Goal: Task Accomplishment & Management: Manage account settings

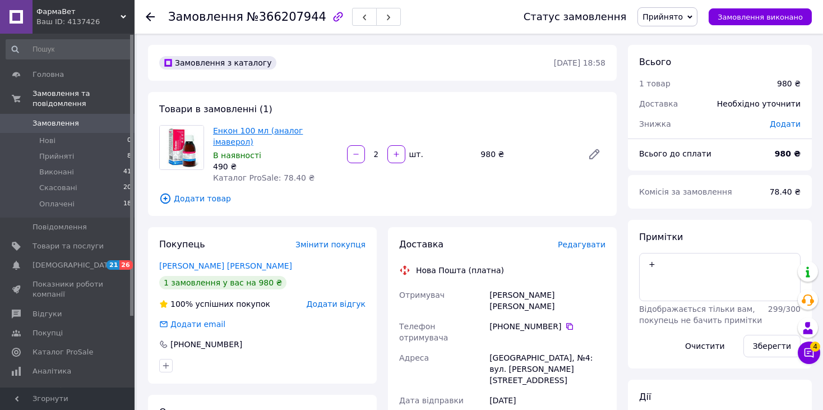
click at [235, 134] on link "Енкон 100 мл (аналог імаверол)" at bounding box center [258, 136] width 90 height 20
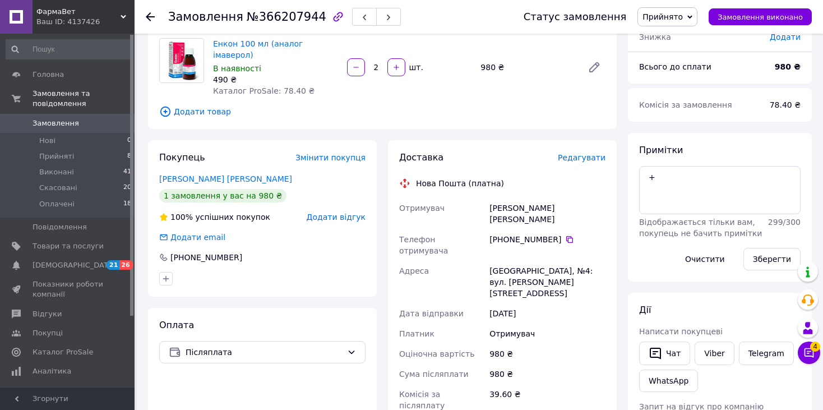
scroll to position [280, 0]
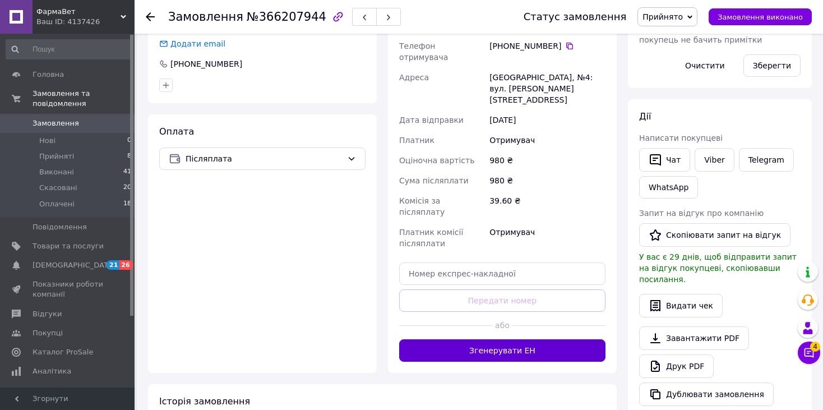
click at [509, 339] on button "Згенерувати ЕН" at bounding box center [502, 350] width 206 height 22
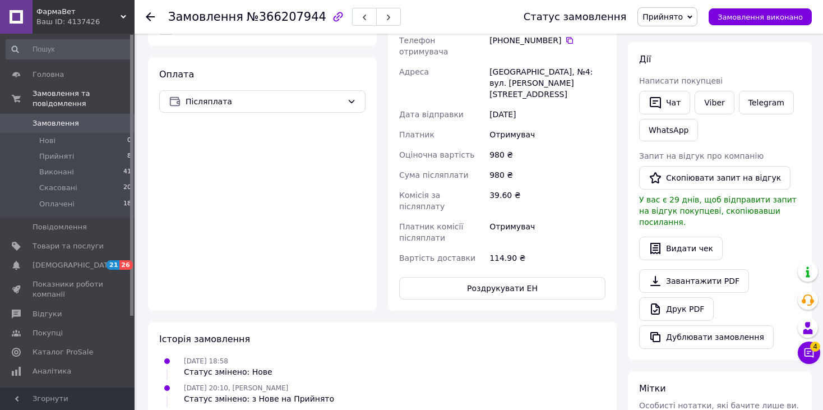
scroll to position [381, 0]
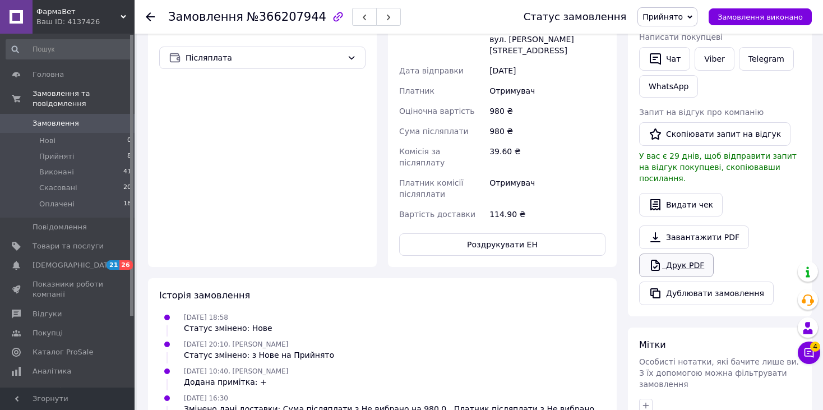
click at [676, 253] on link "Друк PDF" at bounding box center [676, 265] width 75 height 24
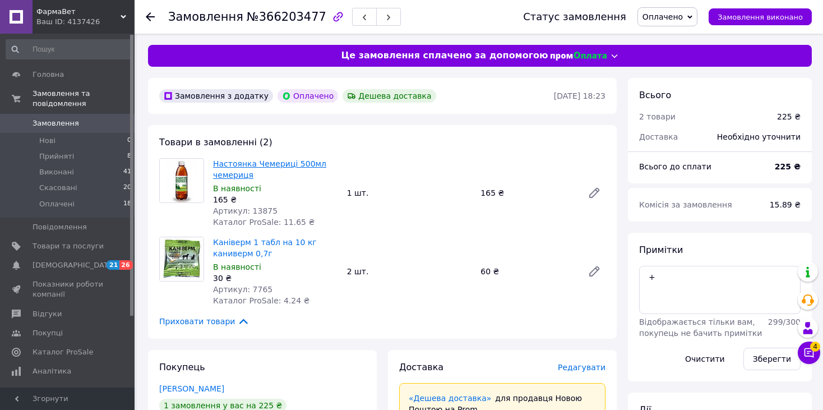
click at [263, 163] on link "Настоянка Чемериці 500мл чемериця" at bounding box center [269, 169] width 113 height 20
click at [226, 252] on link "Каніверм 1 табл на 10 кг каниверм 0,7г" at bounding box center [265, 248] width 104 height 20
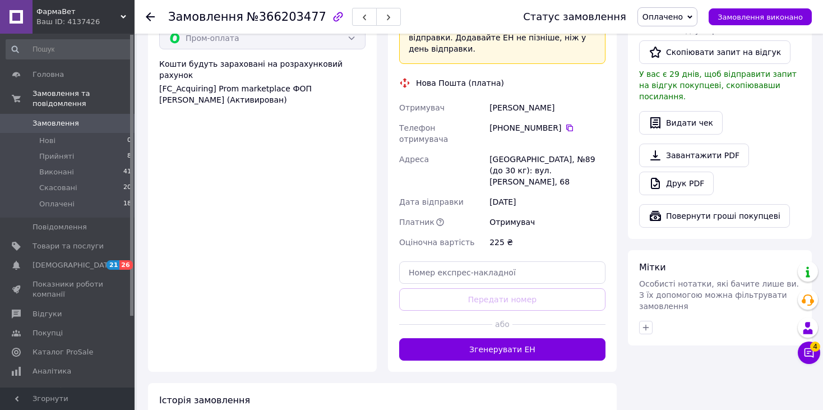
scroll to position [504, 0]
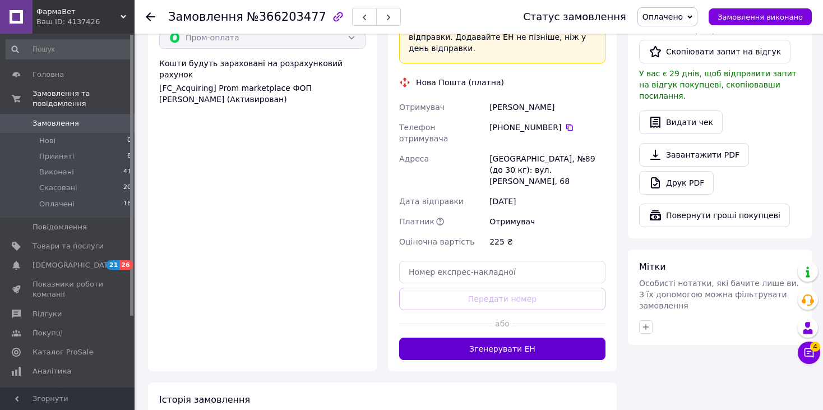
click at [511, 337] on button "Згенерувати ЕН" at bounding box center [502, 348] width 206 height 22
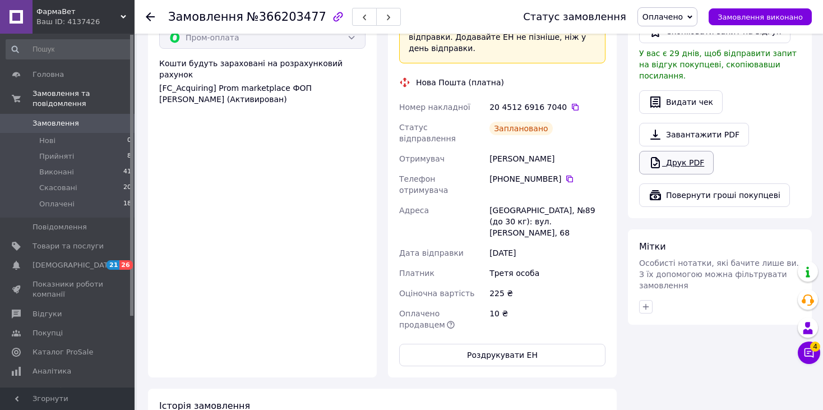
click at [672, 151] on link "Друк PDF" at bounding box center [676, 163] width 75 height 24
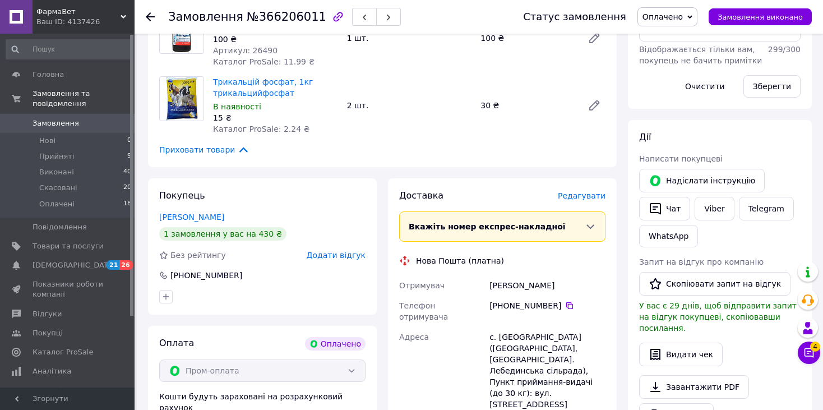
scroll to position [280, 0]
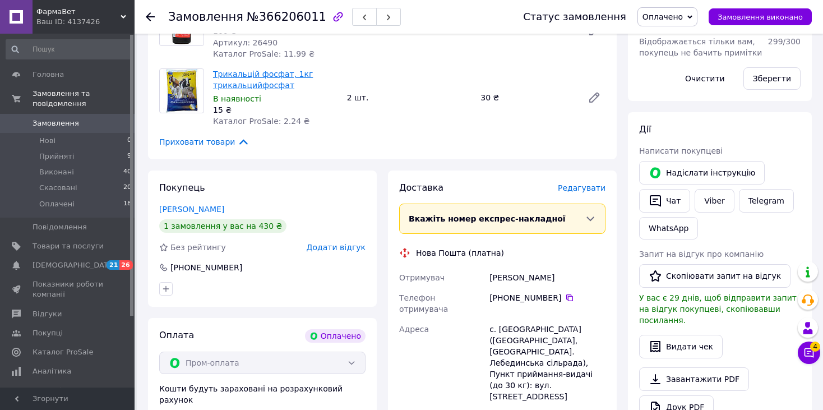
click at [232, 87] on link "Трикальцій фосфат, 1кг трикальцийфосфат" at bounding box center [263, 79] width 100 height 20
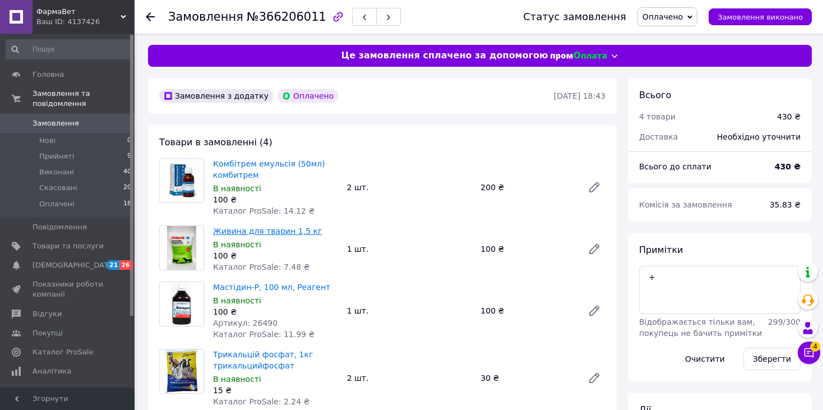
click at [235, 234] on link "Живина для тварин 1,5 кг" at bounding box center [267, 230] width 109 height 9
click at [236, 287] on link "Мастідин-Р, 100 мл, Реагент" at bounding box center [271, 286] width 117 height 9
click at [228, 172] on link "Комбітрем емульсія (50мл) комбитрем" at bounding box center [269, 169] width 112 height 20
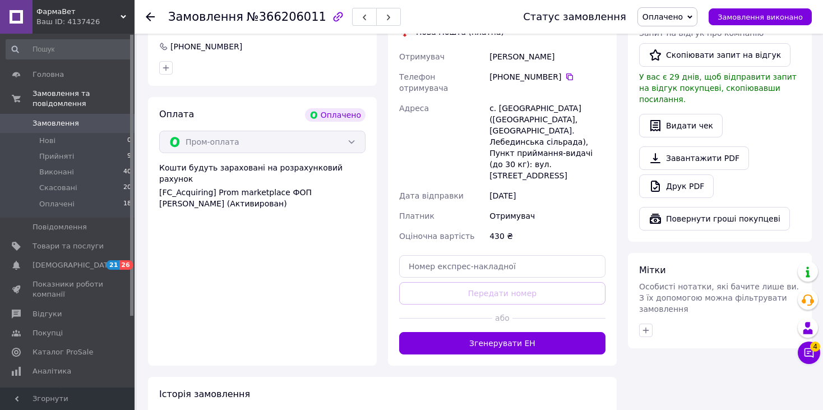
scroll to position [504, 0]
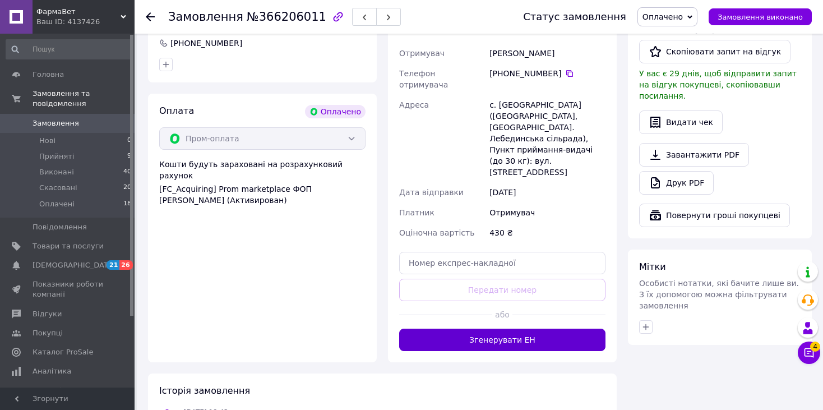
click at [484, 328] on button "Згенерувати ЕН" at bounding box center [502, 339] width 206 height 22
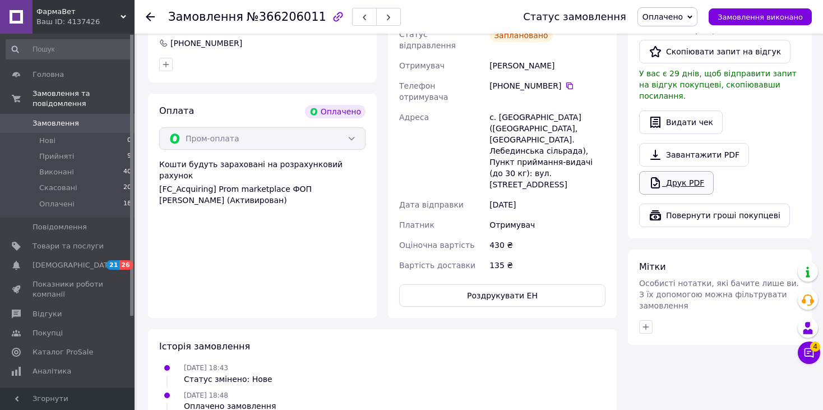
click at [677, 171] on link "Друк PDF" at bounding box center [676, 183] width 75 height 24
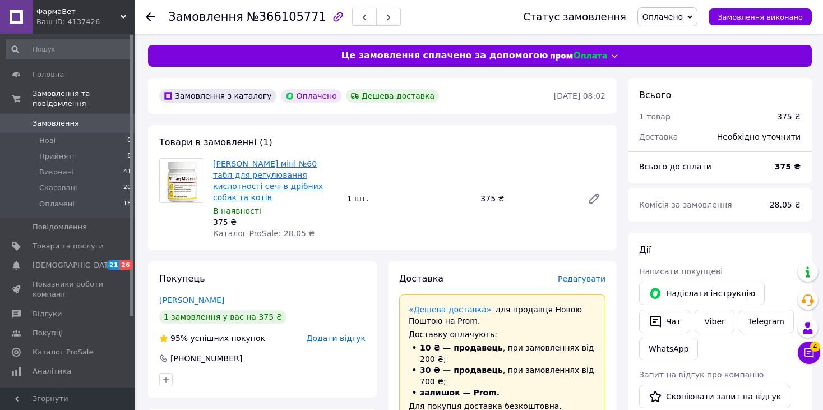
click at [263, 176] on link "Дольфос Уріномет міні №60 табл для регулювання кислотності сечі в дрібних собак…" at bounding box center [268, 180] width 110 height 43
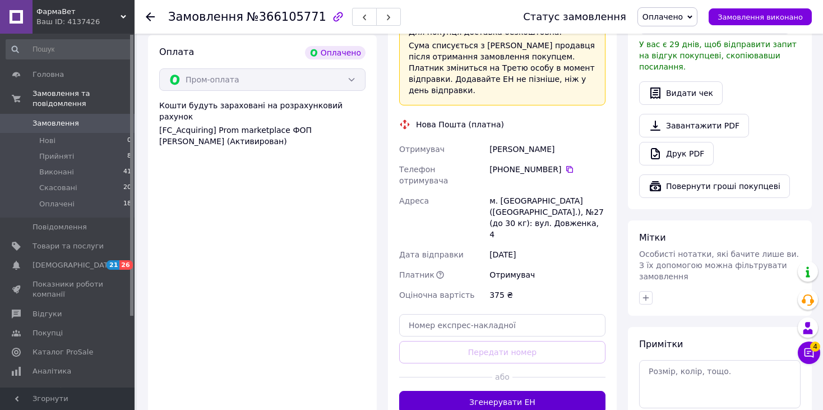
scroll to position [392, 0]
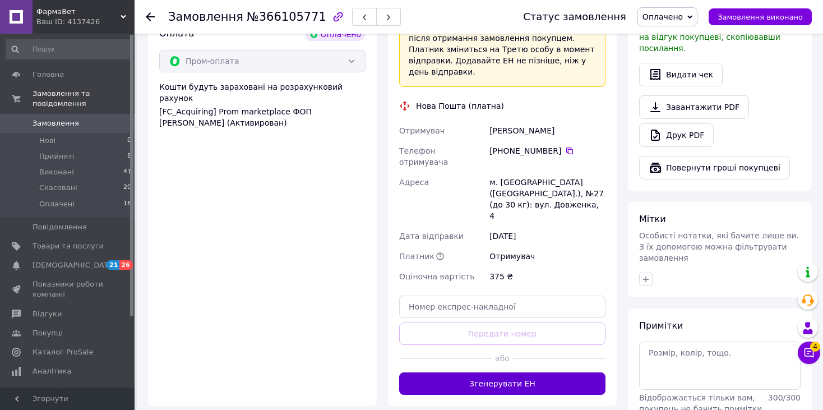
click at [479, 372] on button "Згенерувати ЕН" at bounding box center [502, 383] width 206 height 22
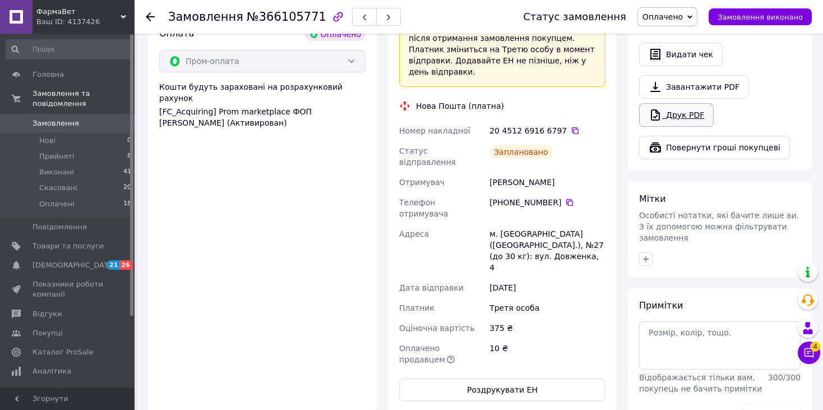
click at [665, 105] on link "Друк PDF" at bounding box center [676, 115] width 75 height 24
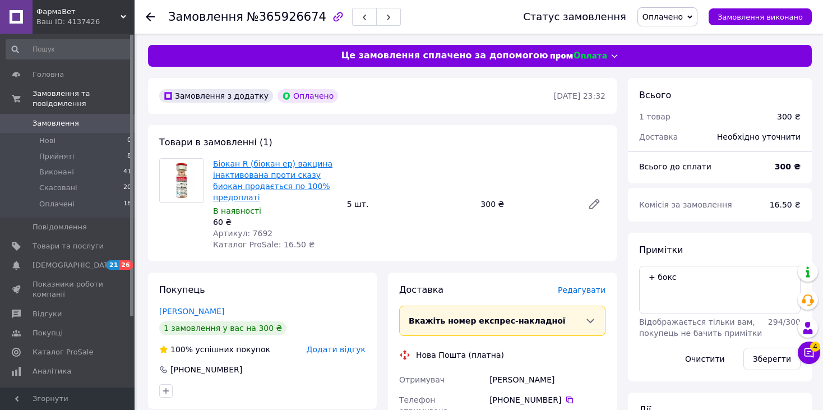
click at [290, 178] on link "Біокан R (біокан ер) вакцина інактивована проти сказу биокан продається по 100%…" at bounding box center [272, 180] width 119 height 43
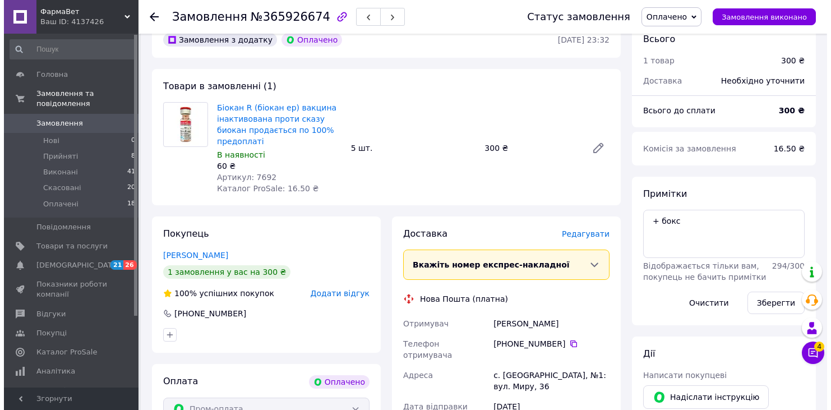
scroll to position [336, 0]
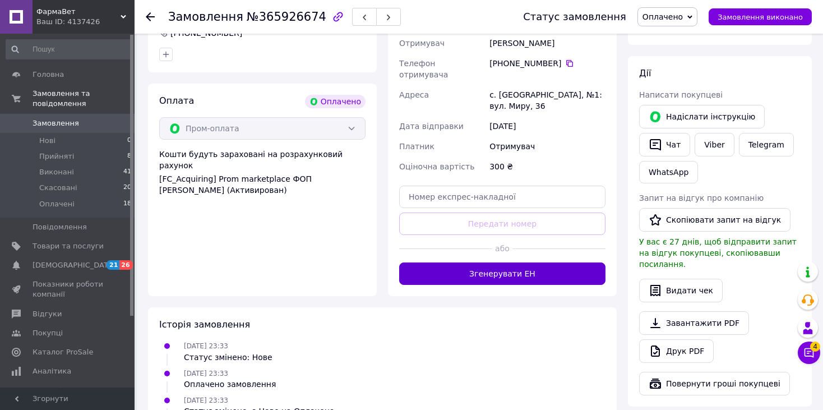
click at [515, 262] on button "Згенерувати ЕН" at bounding box center [502, 273] width 206 height 22
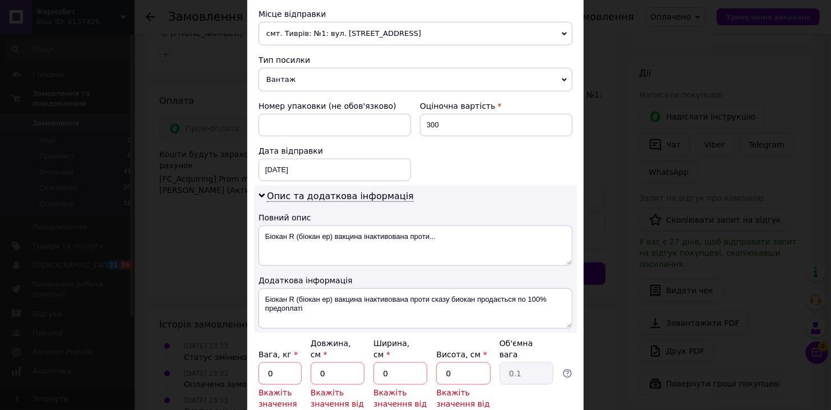
scroll to position [503, 0]
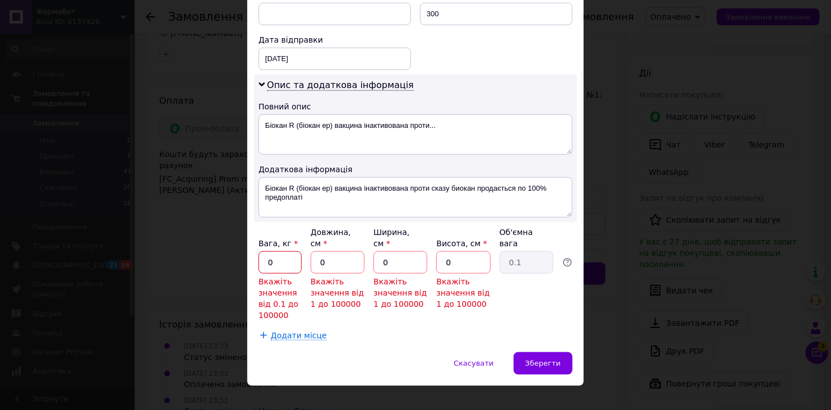
drag, startPoint x: 273, startPoint y: 249, endPoint x: 259, endPoint y: 247, distance: 13.7
click at [259, 251] on input "0" at bounding box center [279, 262] width 43 height 22
type input "5"
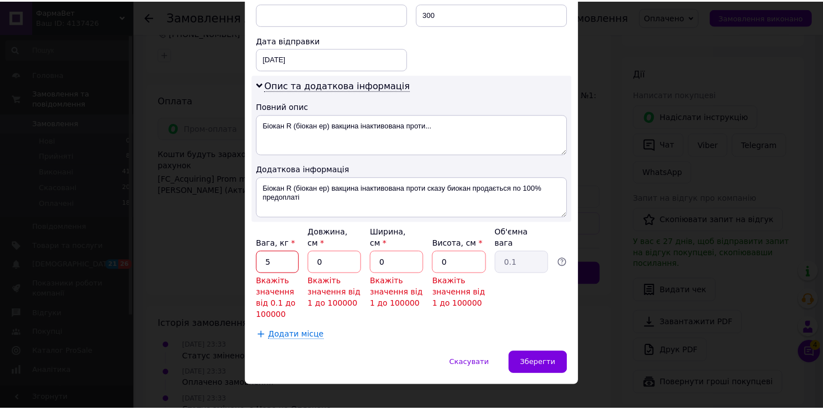
scroll to position [456, 0]
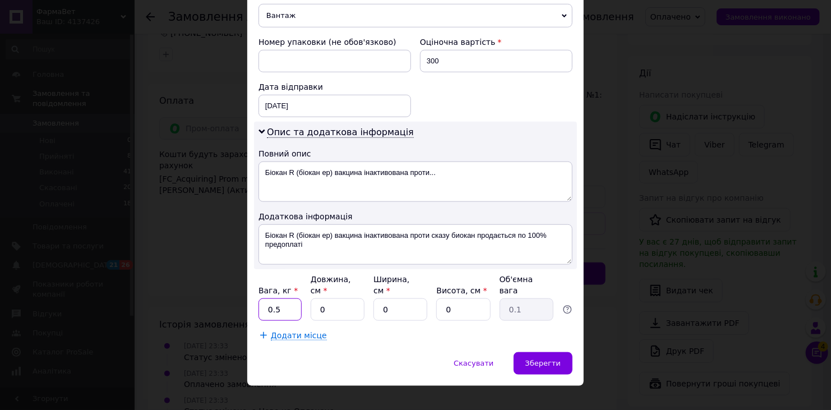
type input "0.5"
drag, startPoint x: 331, startPoint y: 295, endPoint x: 310, endPoint y: 300, distance: 21.9
click at [310, 300] on input "0" at bounding box center [337, 309] width 54 height 22
type input "5"
drag, startPoint x: 396, startPoint y: 296, endPoint x: 372, endPoint y: 303, distance: 24.9
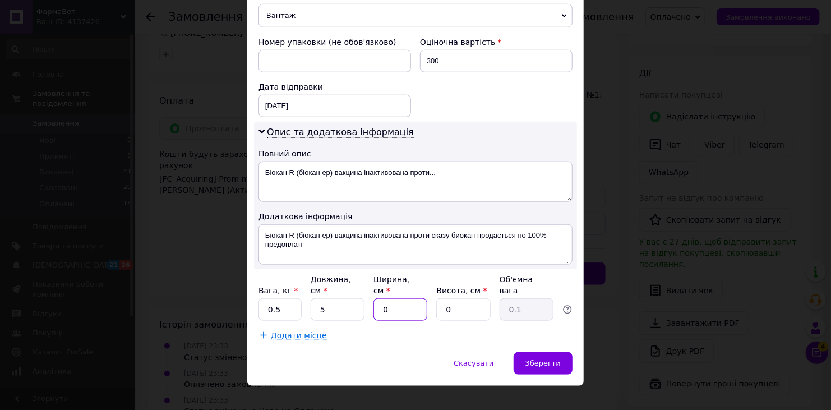
click at [373, 303] on input "0" at bounding box center [400, 309] width 54 height 22
type input "5"
type input "05"
drag, startPoint x: 455, startPoint y: 295, endPoint x: 437, endPoint y: 299, distance: 19.0
click at [437, 299] on input "05" at bounding box center [463, 309] width 54 height 22
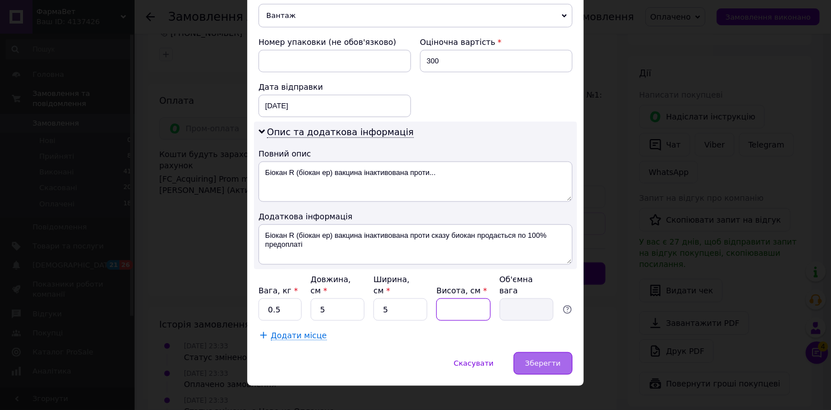
type input "5"
type input "0.1"
type input "5"
click at [536, 359] on span "Зберегти" at bounding box center [542, 363] width 35 height 8
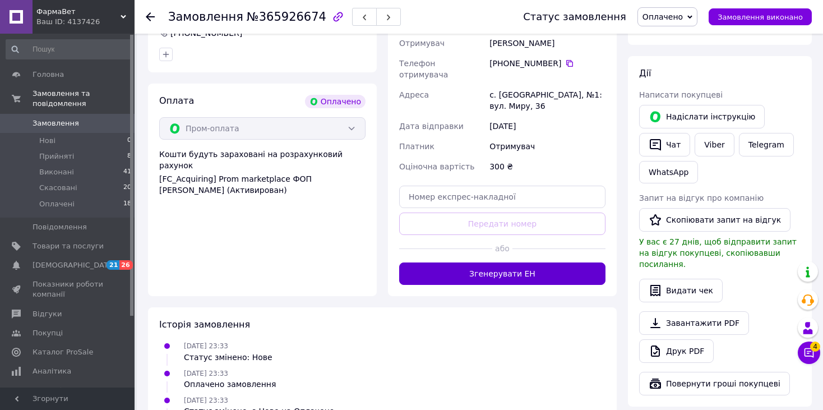
click at [530, 262] on button "Згенерувати ЕН" at bounding box center [502, 273] width 206 height 22
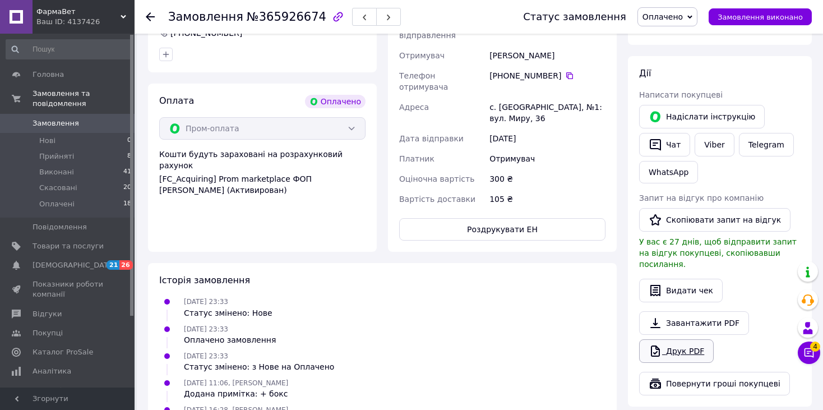
click at [681, 339] on link "Друк PDF" at bounding box center [676, 351] width 75 height 24
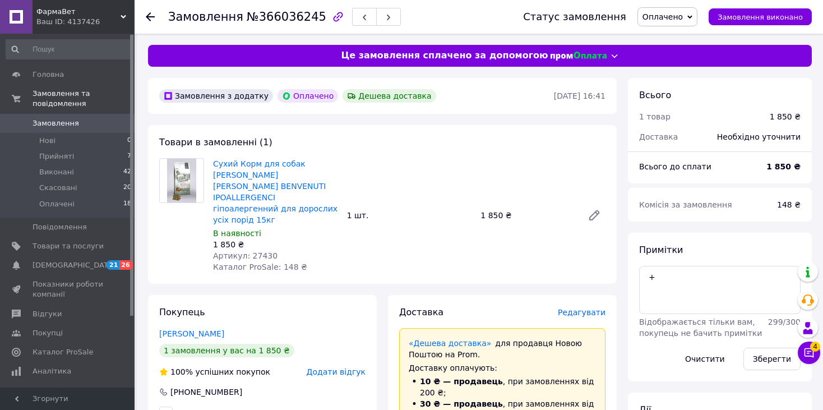
click at [273, 180] on span "Сухий Корм для собак [PERSON_NAME] [PERSON_NAME] BENVENUTI IPOALLERGENCI гіпоал…" at bounding box center [275, 191] width 125 height 67
click at [250, 196] on link "Сухий Корм для собак [PERSON_NAME] [PERSON_NAME] BENVENUTI IPOALLERGENCI гіпоал…" at bounding box center [275, 191] width 124 height 65
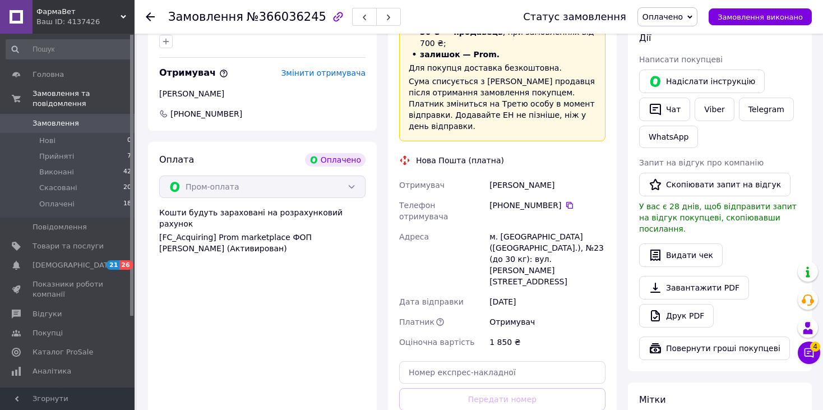
scroll to position [448, 0]
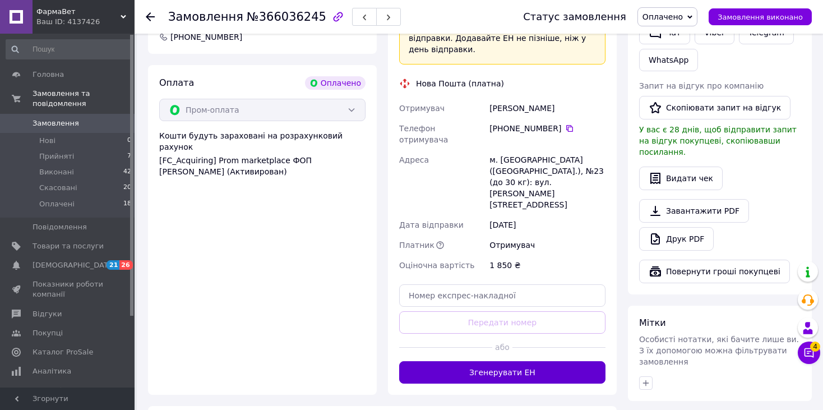
click at [510, 361] on button "Згенерувати ЕН" at bounding box center [502, 372] width 206 height 22
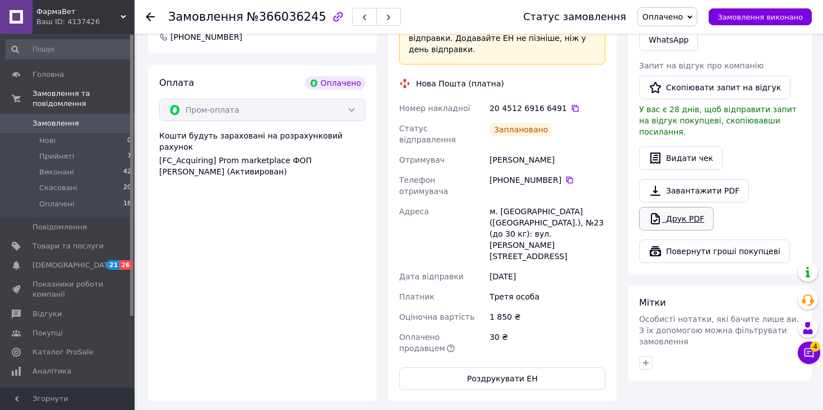
click at [686, 207] on link "Друк PDF" at bounding box center [676, 219] width 75 height 24
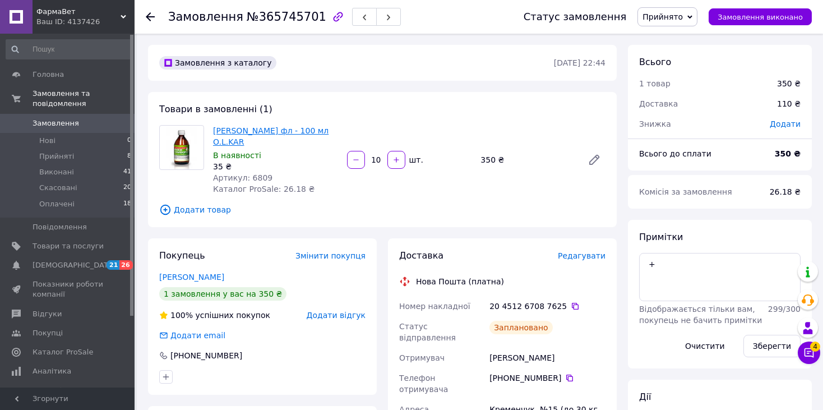
click at [221, 141] on link "[PERSON_NAME] фл - 100 мл O.L.KAR" at bounding box center [270, 136] width 115 height 20
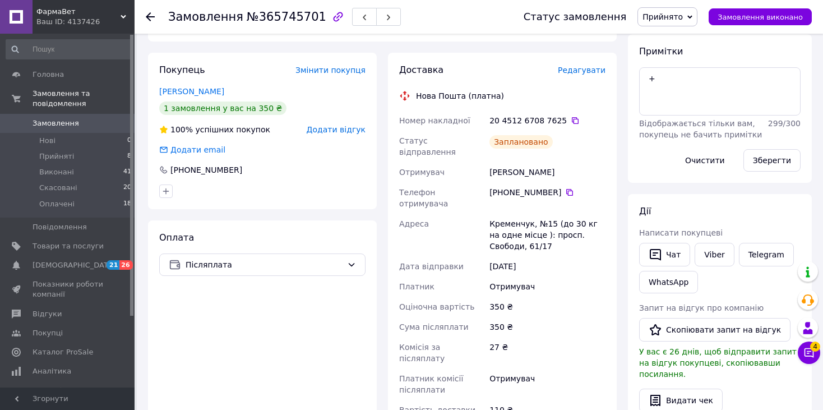
scroll to position [336, 0]
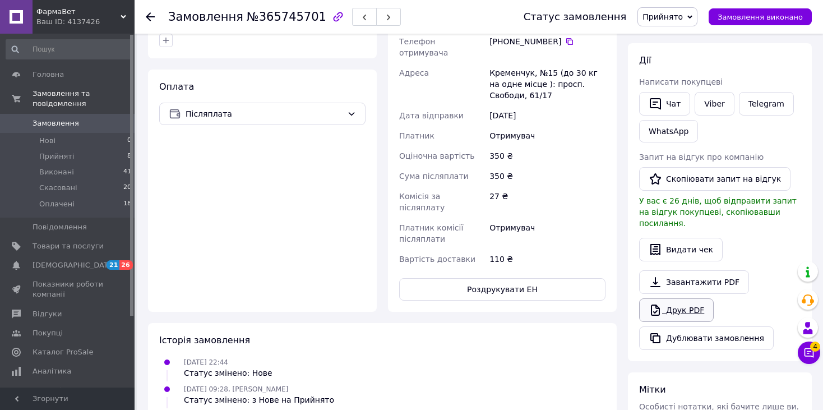
click at [678, 298] on link "Друк PDF" at bounding box center [676, 310] width 75 height 24
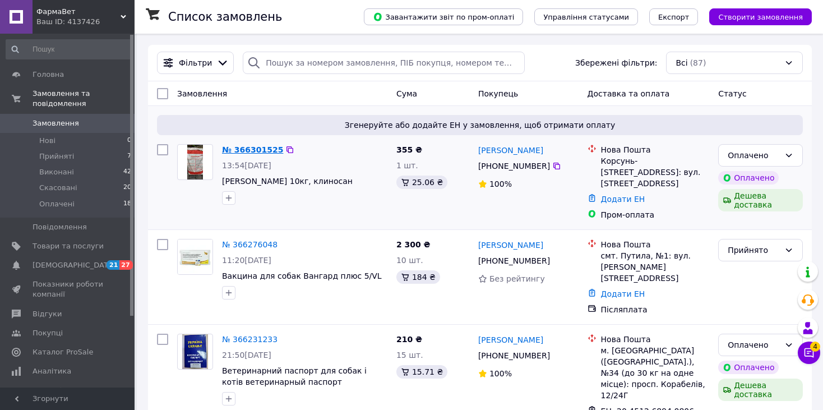
click at [242, 148] on link "№ 366301525" at bounding box center [252, 149] width 61 height 9
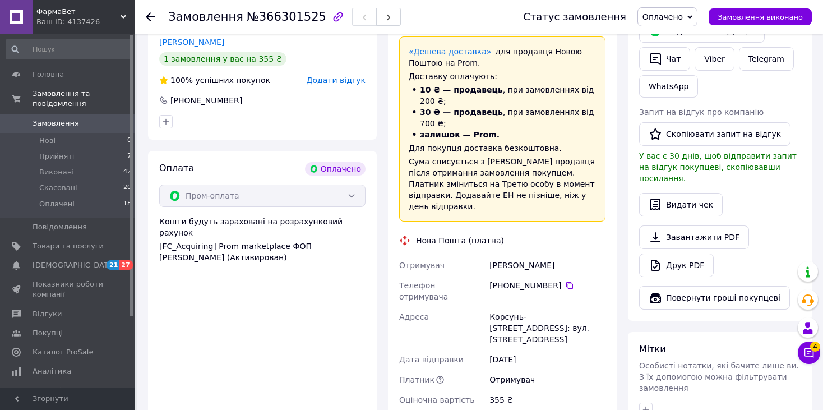
scroll to position [401, 0]
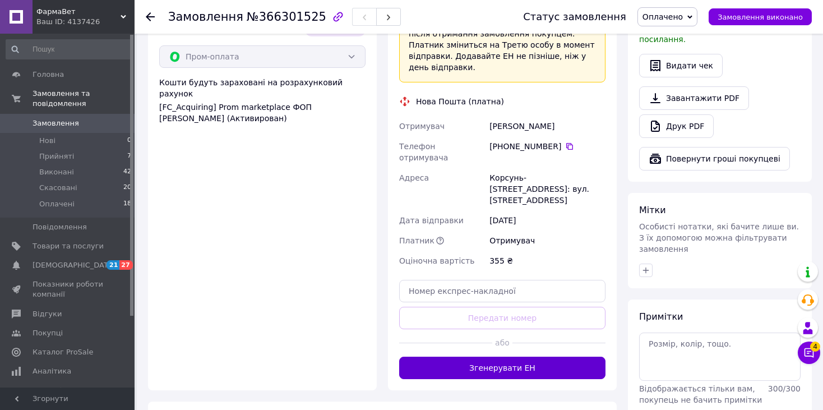
click at [475, 356] on button "Згенерувати ЕН" at bounding box center [502, 367] width 206 height 22
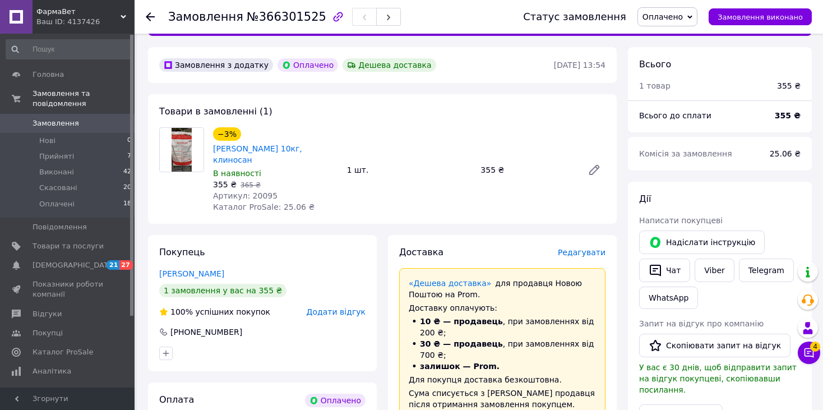
scroll to position [0, 0]
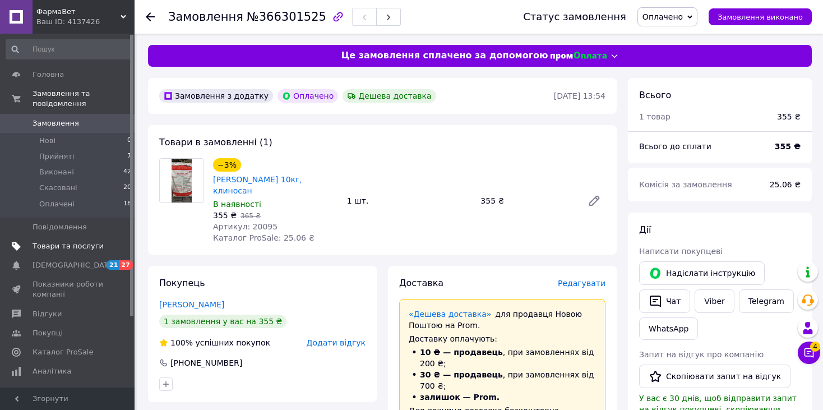
click at [86, 241] on span "Товари та послуги" at bounding box center [68, 246] width 71 height 10
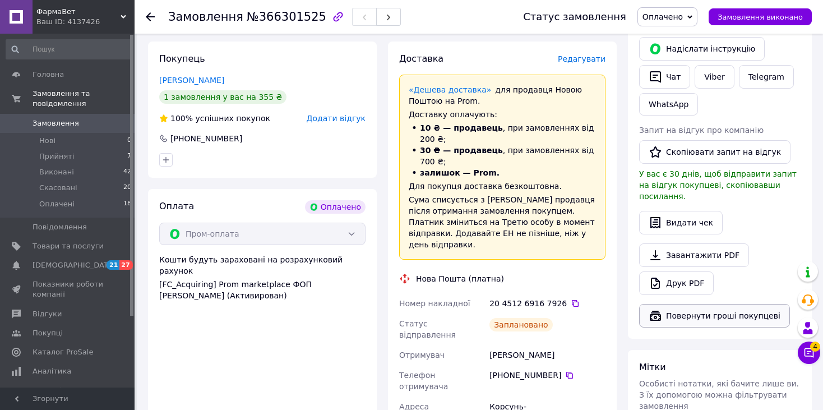
scroll to position [336, 0]
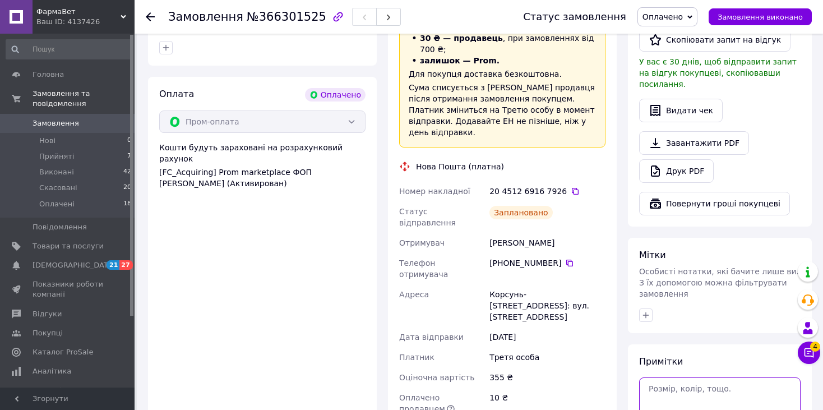
click at [672, 383] on textarea at bounding box center [719, 401] width 161 height 48
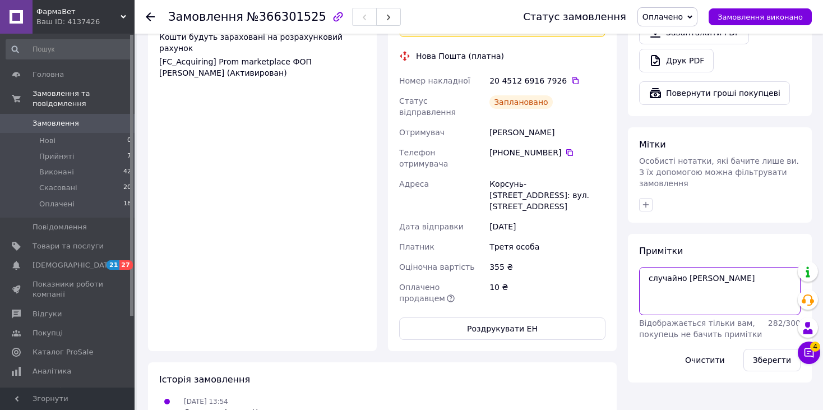
scroll to position [504, 0]
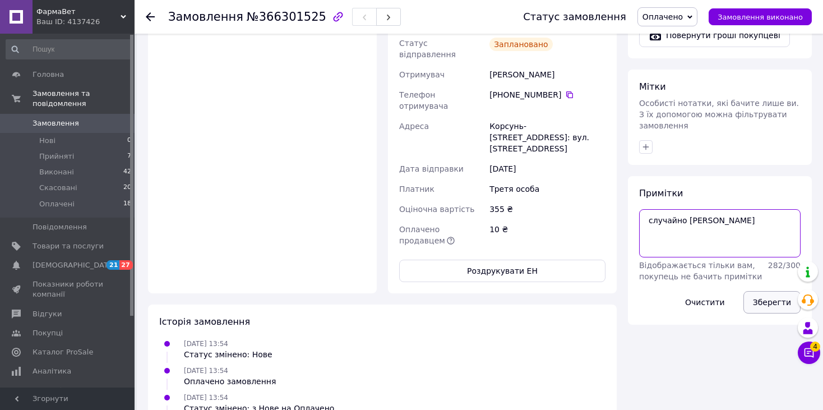
type textarea "случайно робла ттн"
click at [781, 291] on button "Зберегти" at bounding box center [771, 302] width 57 height 22
click at [75, 241] on span "Товари та послуги" at bounding box center [68, 246] width 71 height 10
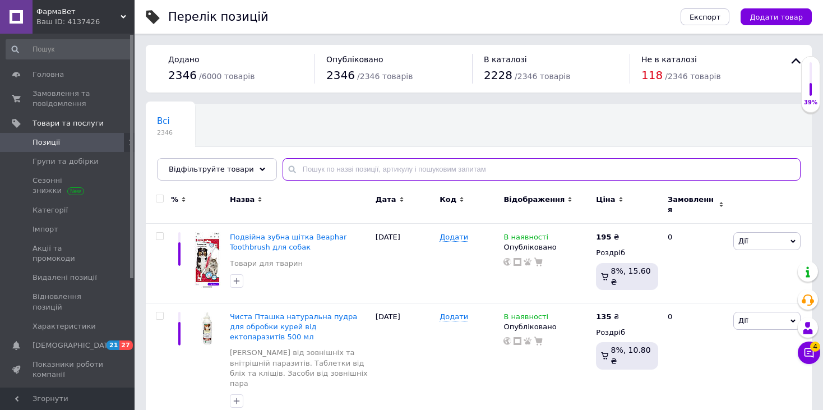
click at [307, 170] on input "text" at bounding box center [541, 169] width 518 height 22
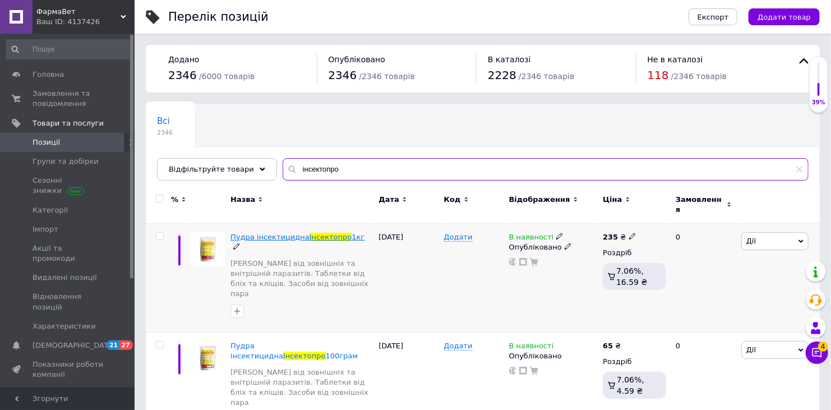
type input "інсектопро"
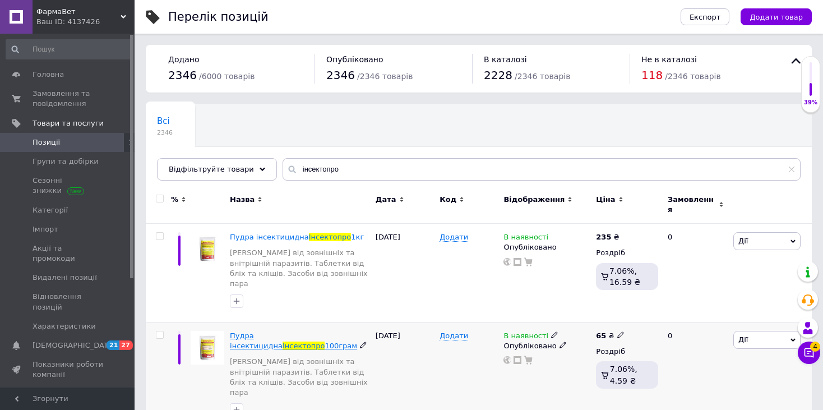
click at [282, 331] on span "Пудра інсектицидна" at bounding box center [256, 340] width 53 height 18
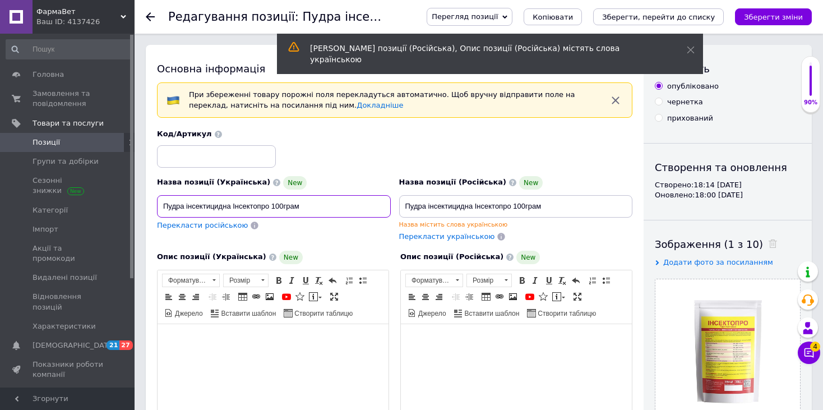
drag, startPoint x: 316, startPoint y: 208, endPoint x: 160, endPoint y: 201, distance: 155.4
click at [160, 201] on input "Пудра інсектицидна Інсектопро 100грам" at bounding box center [274, 206] width 234 height 22
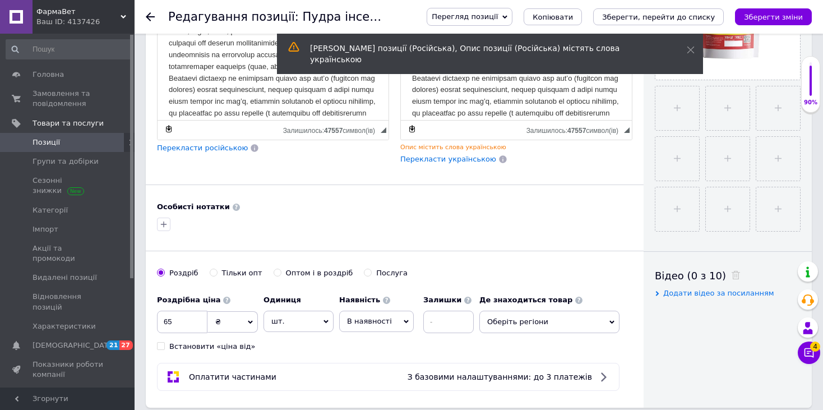
scroll to position [392, 0]
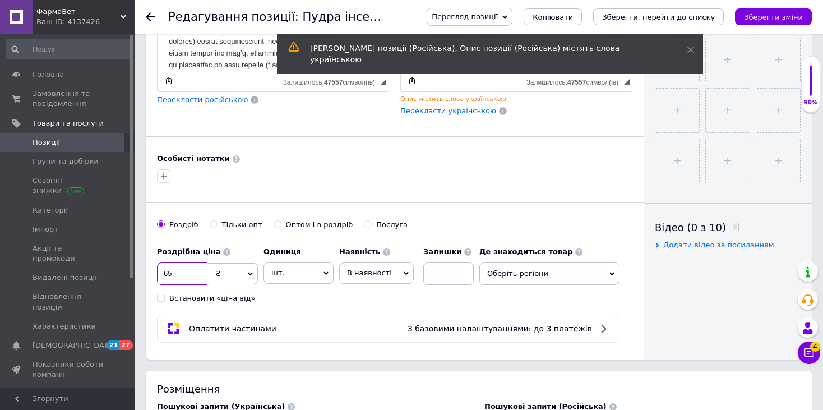
drag, startPoint x: 174, startPoint y: 269, endPoint x: 157, endPoint y: 273, distance: 17.4
click at [157, 273] on input "65" at bounding box center [182, 273] width 50 height 22
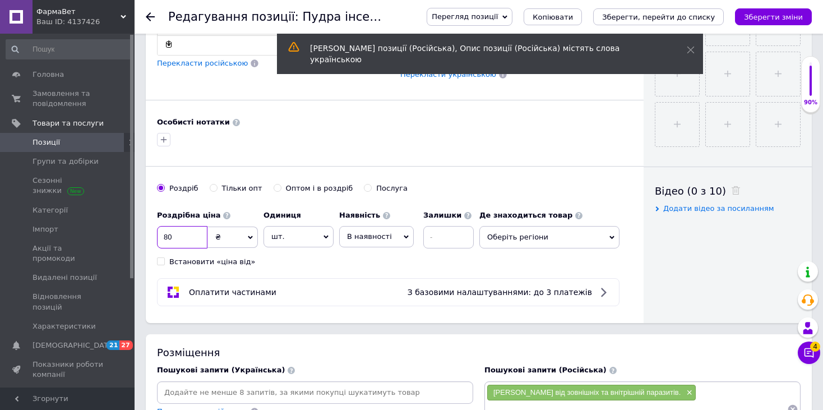
scroll to position [448, 0]
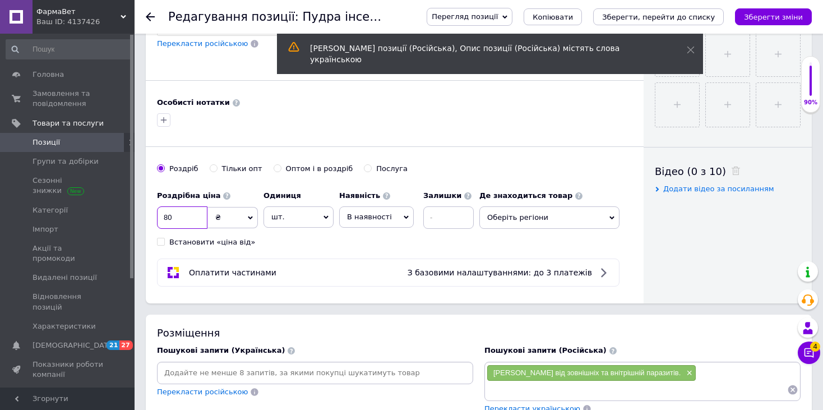
type input "80"
click at [519, 215] on span "Оберіть регіони" at bounding box center [549, 217] width 140 height 22
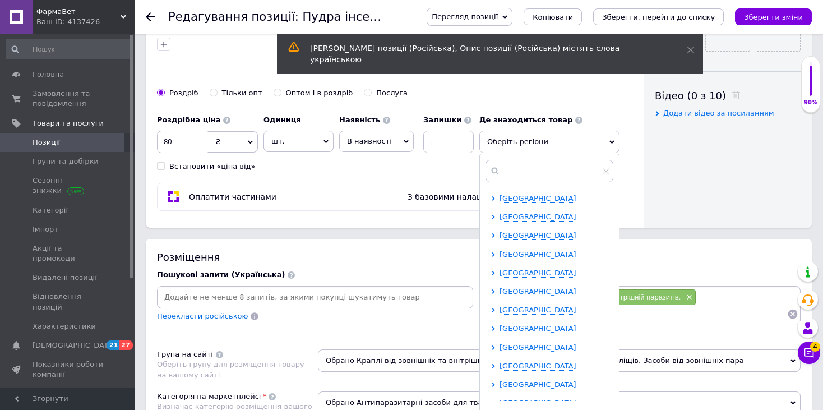
scroll to position [560, 0]
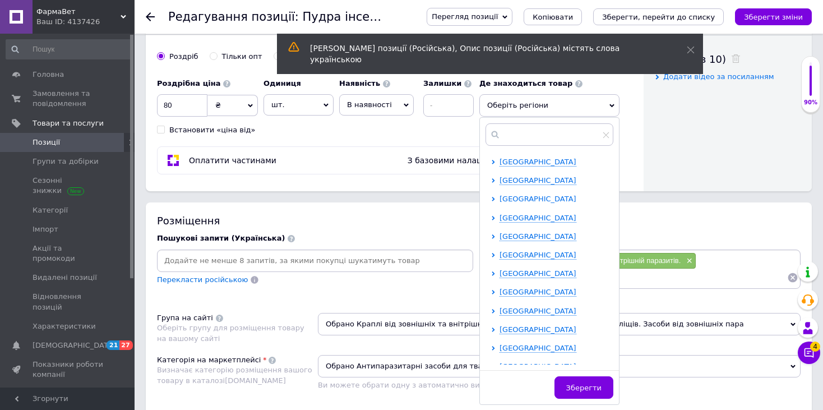
click at [517, 194] on span "Вінницька область" at bounding box center [537, 198] width 77 height 8
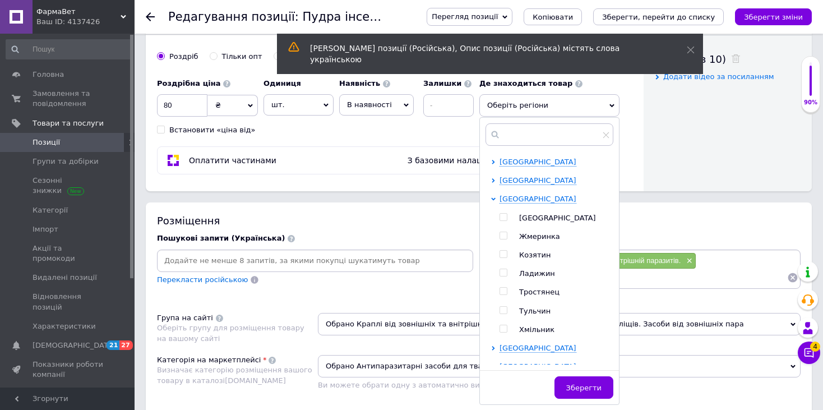
click at [505, 214] on input "checkbox" at bounding box center [502, 217] width 7 height 7
checkbox input "true"
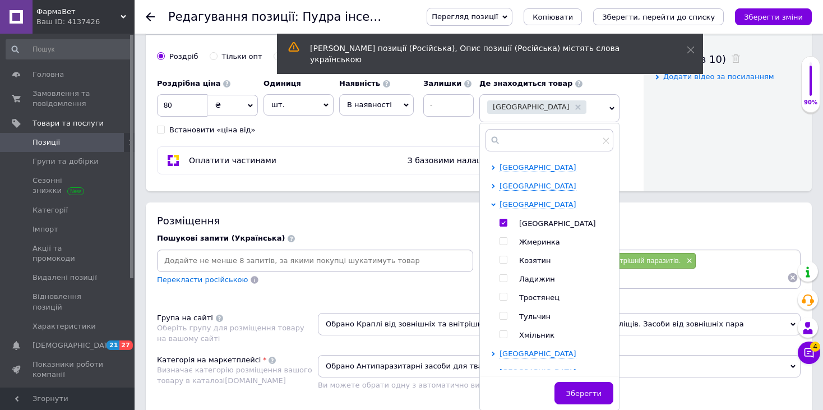
drag, startPoint x: 438, startPoint y: 218, endPoint x: 390, endPoint y: 259, distance: 63.2
click at [438, 218] on div "Розміщення" at bounding box center [478, 221] width 643 height 14
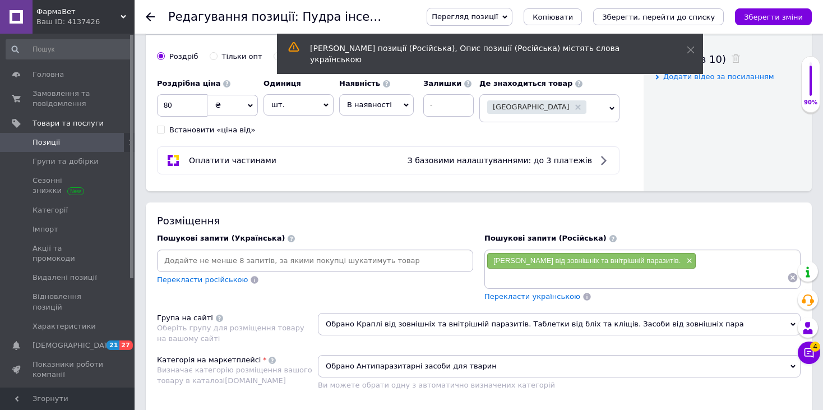
click at [385, 260] on input at bounding box center [315, 260] width 312 height 17
paste input "Пудра інсектицидна Інсектопро 100грам"
type input "Пудра інсектицидна Інсектопро 100грам"
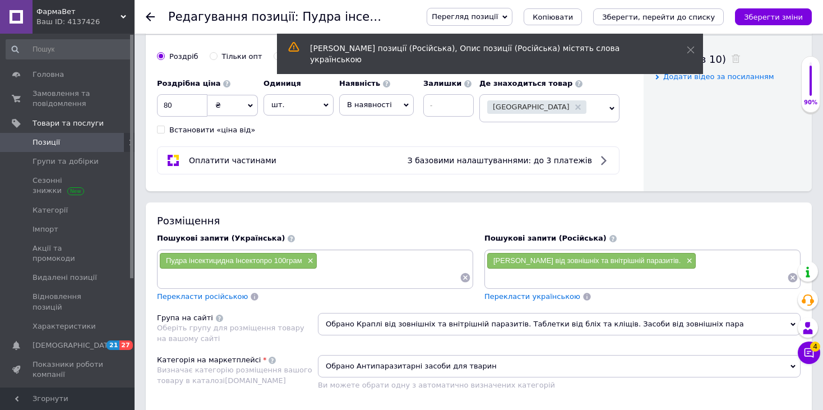
click at [534, 276] on input at bounding box center [636, 277] width 300 height 17
paste input "Пудра інсектицидна Інсектопро 100грам"
type input "Пудра інсектицидна Інсектопро 100грам"
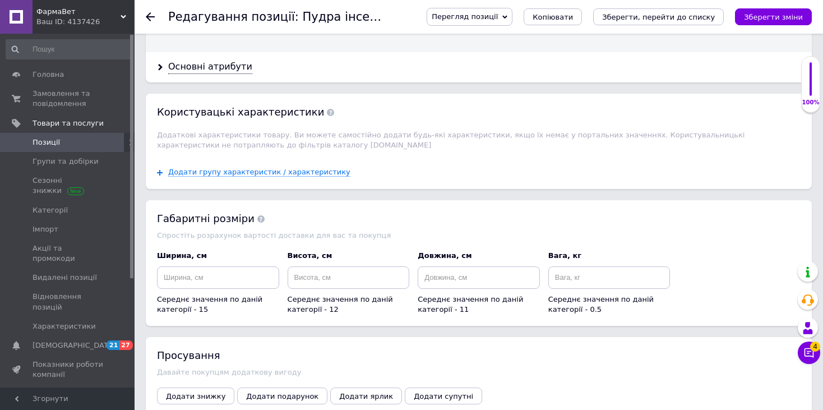
scroll to position [1233, 0]
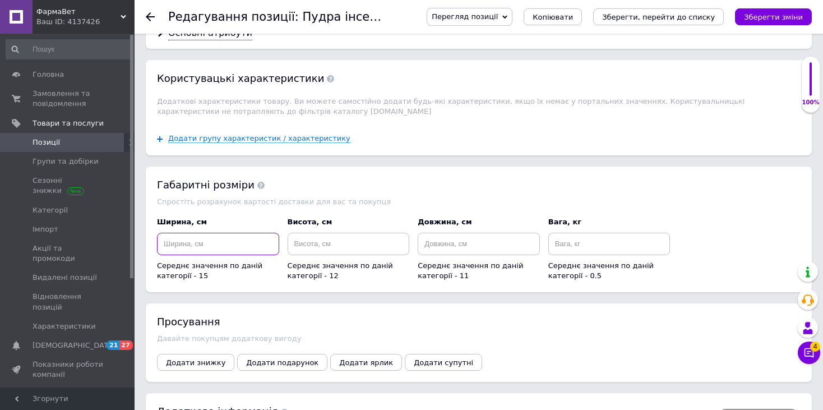
click at [255, 233] on input at bounding box center [218, 244] width 122 height 22
type input "10"
click at [341, 233] on input at bounding box center [348, 244] width 122 height 22
type input "5"
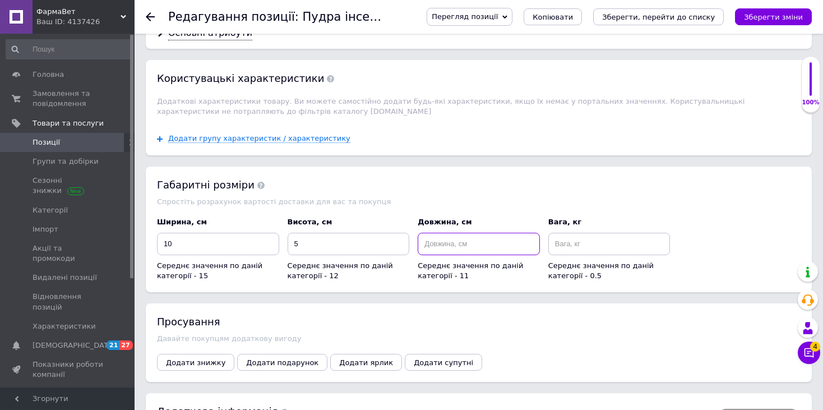
drag, startPoint x: 447, startPoint y: 230, endPoint x: 466, endPoint y: 230, distance: 18.5
click at [448, 233] on input at bounding box center [478, 244] width 122 height 22
type input "5"
click at [561, 233] on input at bounding box center [609, 244] width 122 height 22
type input "5"
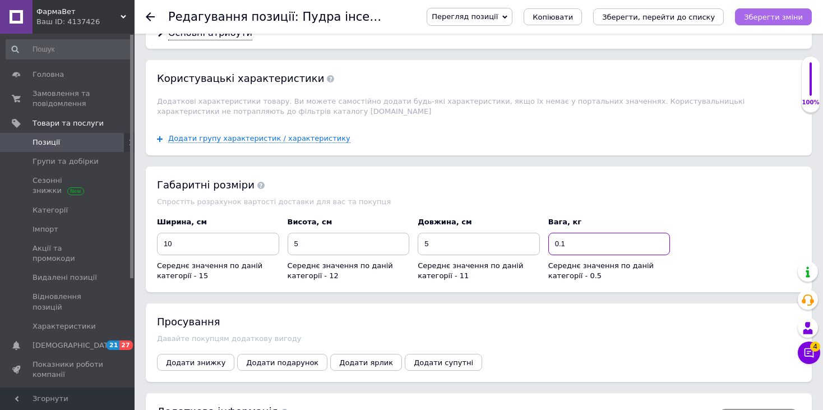
type input "0.1"
click at [757, 24] on button "Зберегти зміни" at bounding box center [773, 16] width 77 height 17
